Goal: Register for event/course

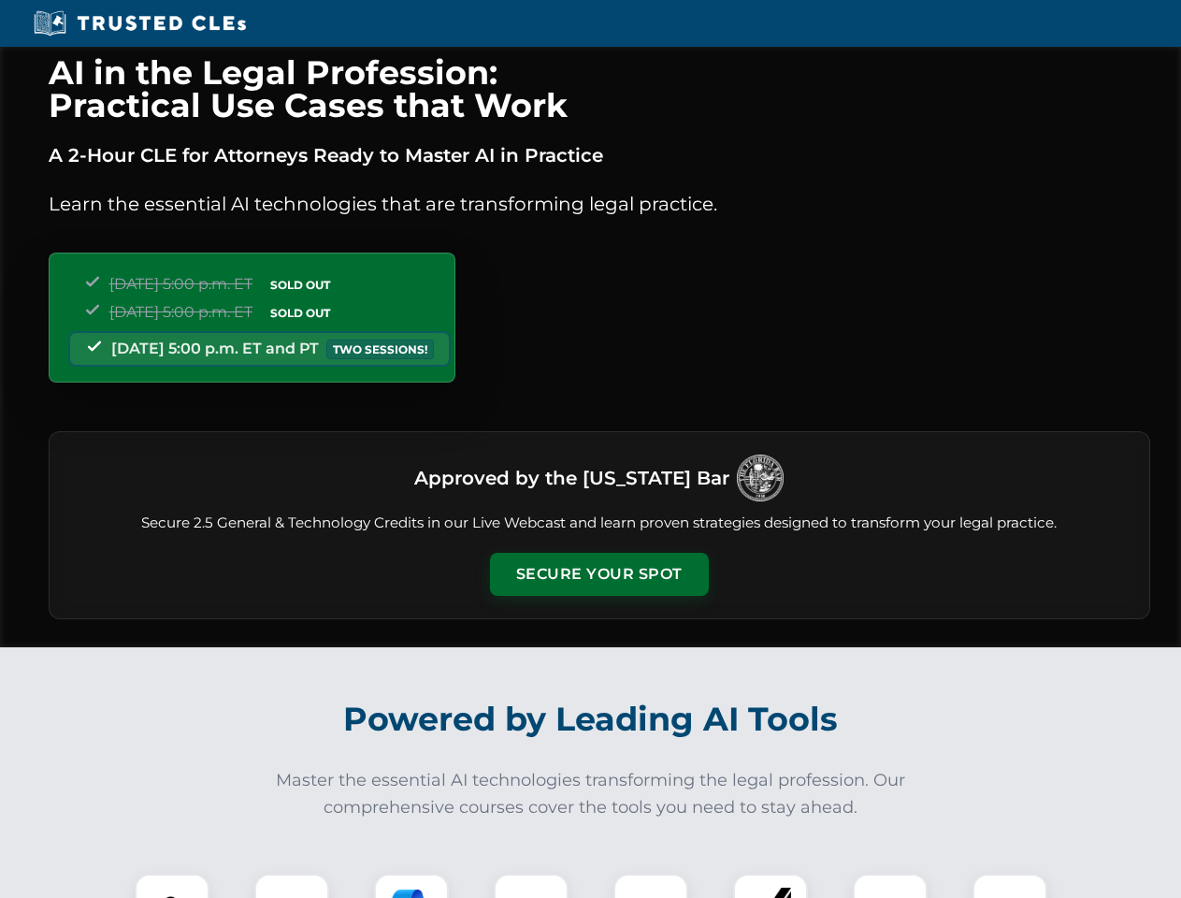
click at [598, 574] on button "Secure Your Spot" at bounding box center [599, 574] width 219 height 43
click at [172, 886] on img at bounding box center [172, 911] width 54 height 54
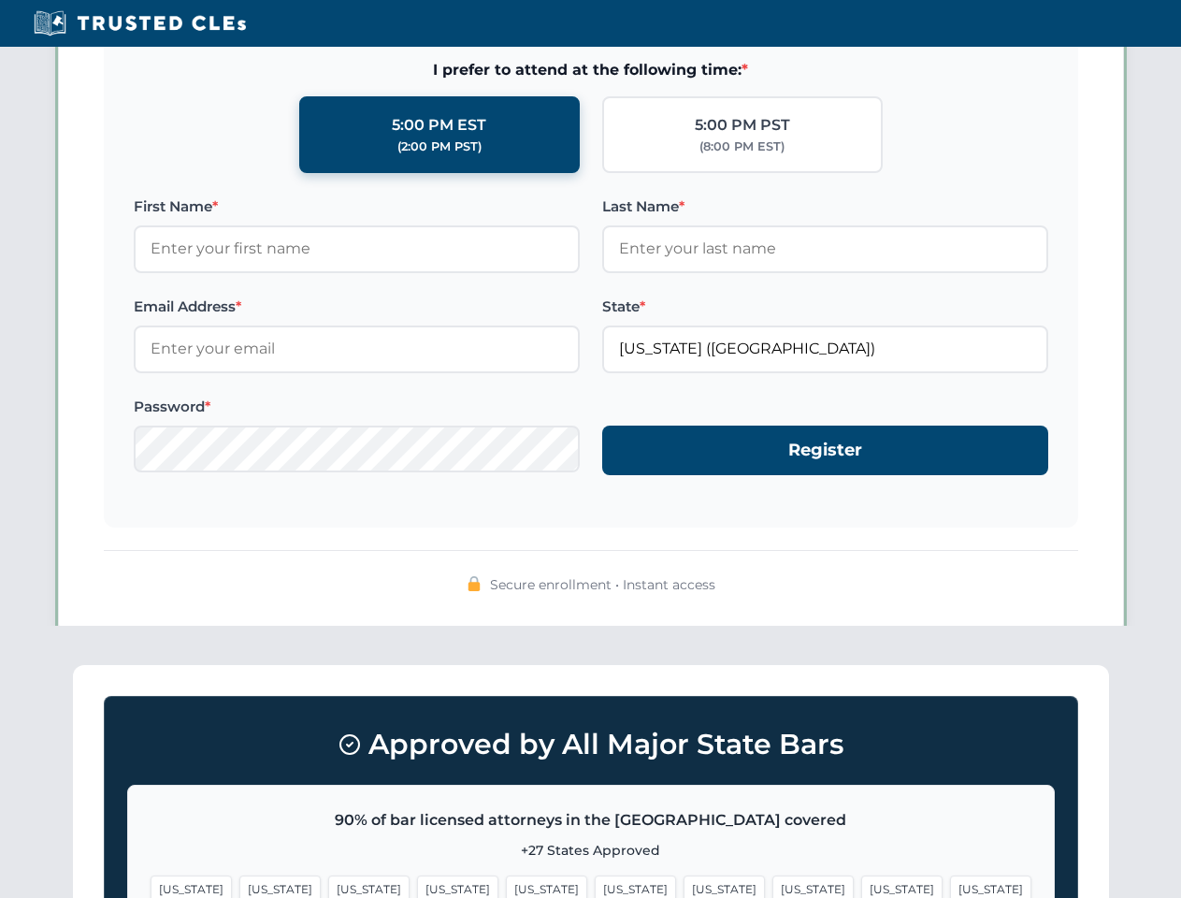
click at [684, 886] on span "[US_STATE]" at bounding box center [724, 888] width 81 height 27
click at [861, 886] on span "[US_STATE]" at bounding box center [901, 888] width 81 height 27
